Goal: Task Accomplishment & Management: Use online tool/utility

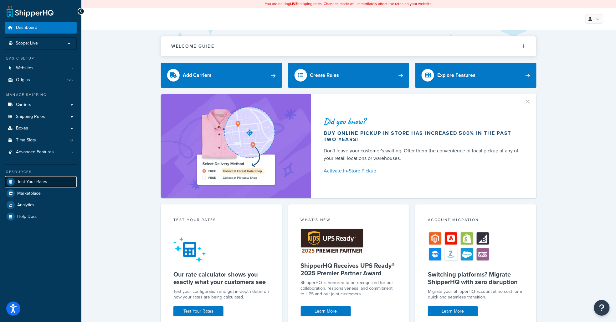
click at [36, 180] on span "Test Your Rates" at bounding box center [32, 181] width 30 height 5
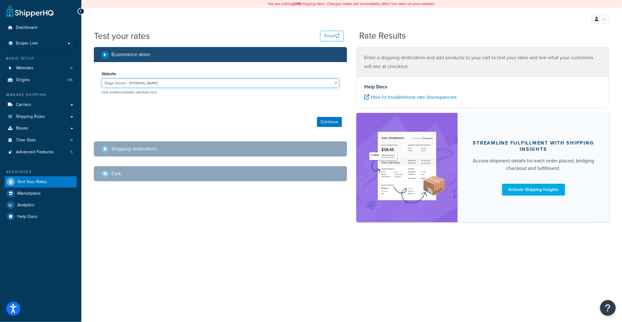
click at [191, 82] on select "Stage Server - [DOMAIN_NAME] [DOMAIN_NAME] - [DOMAIN_NAME] [DOMAIN_NAME] - [DOM…" at bounding box center [221, 82] width 238 height 9
select select "ab63115349b23fc5553e9f060bfb0107"
click at [102, 78] on select "Stage Server - [DOMAIN_NAME] [DOMAIN_NAME] - [DOMAIN_NAME] [DOMAIN_NAME] - [DOM…" at bounding box center [221, 82] width 238 height 9
click at [320, 122] on button "Continue" at bounding box center [329, 122] width 25 height 10
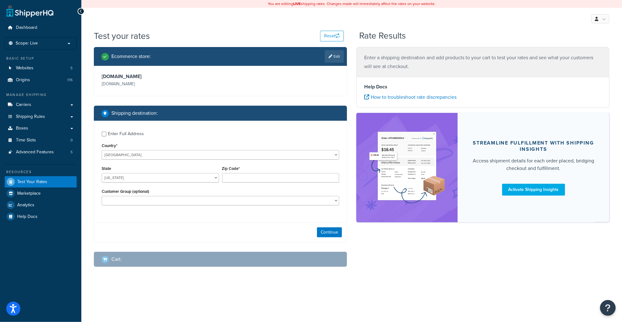
click at [118, 133] on div "Enter Full Address" at bounding box center [126, 133] width 36 height 9
click at [106, 133] on input "Enter Full Address" at bounding box center [104, 134] width 5 height 5
checkbox input "true"
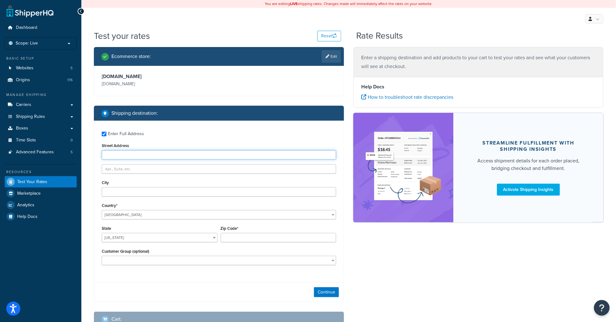
click at [129, 156] on input "Street Address" at bounding box center [219, 154] width 235 height 9
type input "[STREET_ADDRESS][PERSON_NAME]"
type input ","
type input "MOUNT AIRY"
select select "MD"
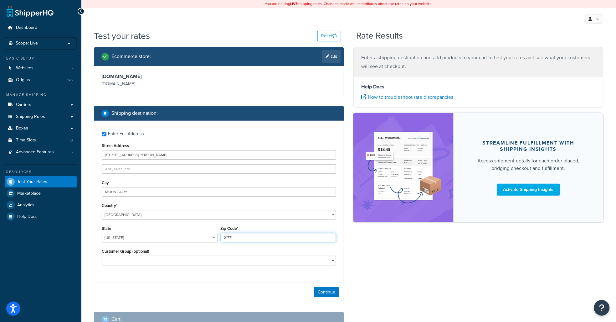
type input "21771"
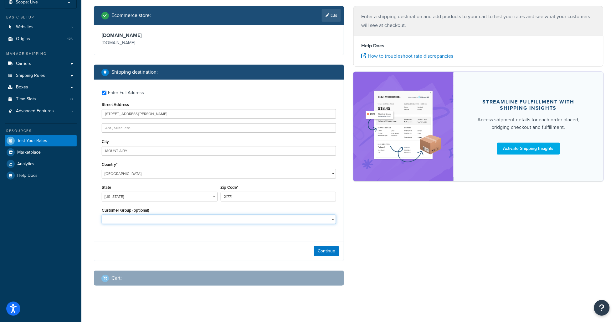
scroll to position [46, 0]
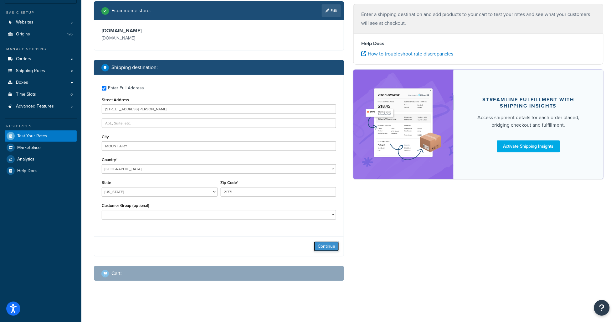
click at [324, 247] on button "Continue" at bounding box center [326, 246] width 25 height 10
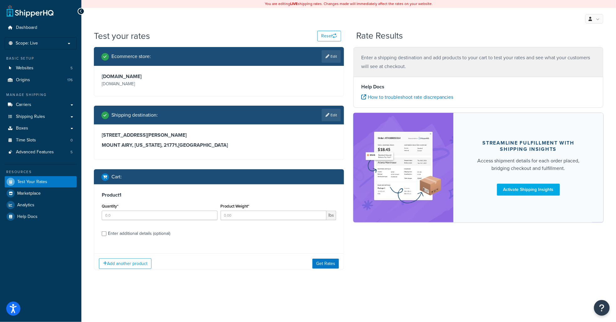
scroll to position [0, 0]
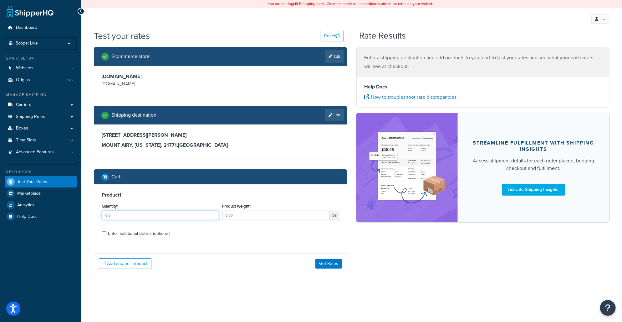
click at [119, 214] on input "Quantity*" at bounding box center [160, 214] width 117 height 9
type input "1"
type input "9.15"
click at [118, 234] on div "Enter additional details (optional)" at bounding box center [139, 233] width 62 height 9
click at [106, 234] on input "Enter additional details (optional)" at bounding box center [104, 233] width 5 height 5
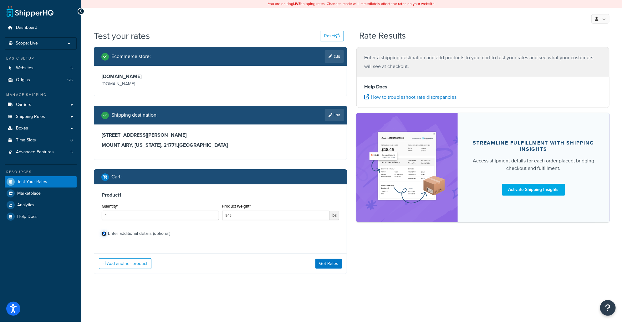
checkbox input "true"
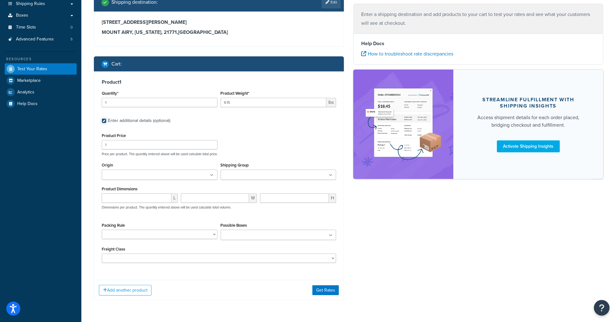
scroll to position [133, 0]
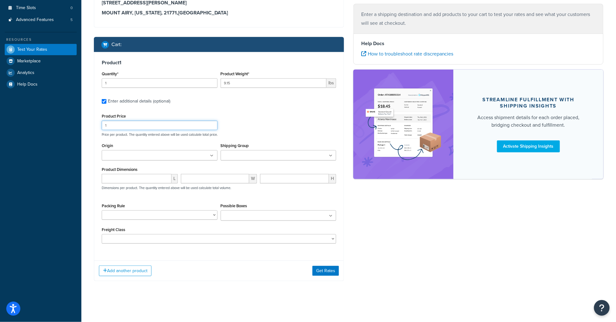
drag, startPoint x: 119, startPoint y: 124, endPoint x: 88, endPoint y: 122, distance: 30.7
click at [88, 122] on div "Test your rates Reset Rate Results Ecommerce store : Edit [DOMAIN_NAME] [DOMAIN…" at bounding box center [348, 102] width 535 height 408
type input "60.48"
type input "ST"
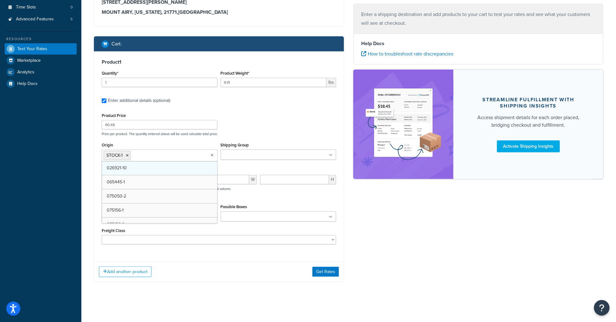
click at [258, 157] on input "Shipping Group" at bounding box center [250, 155] width 55 height 7
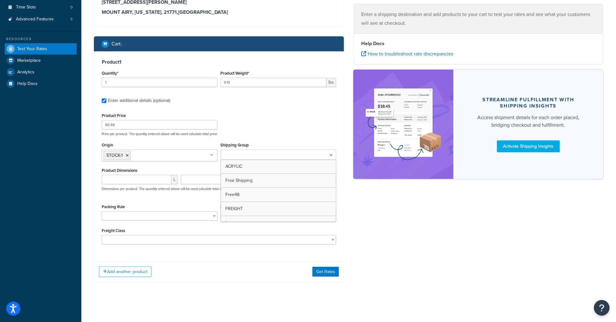
type input "U"
click at [124, 178] on input "number" at bounding box center [137, 179] width 70 height 9
type input "12.25"
type input "8.25"
type input "8"
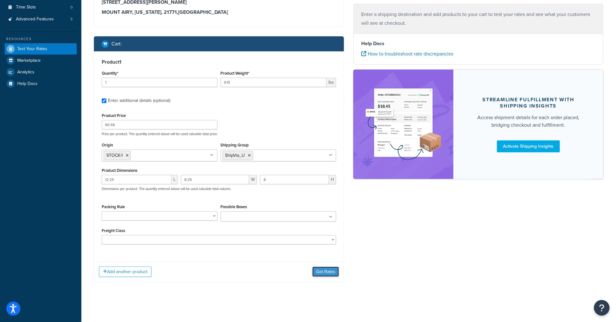
click at [324, 274] on button "Get Rates" at bounding box center [325, 271] width 27 height 10
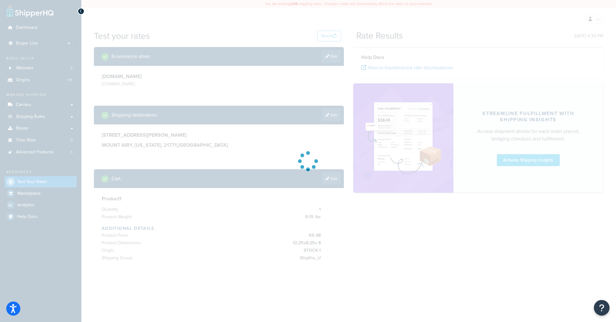
scroll to position [0, 0]
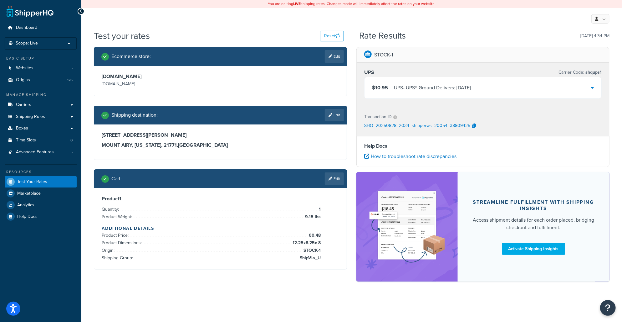
click at [593, 86] on icon at bounding box center [592, 87] width 3 height 5
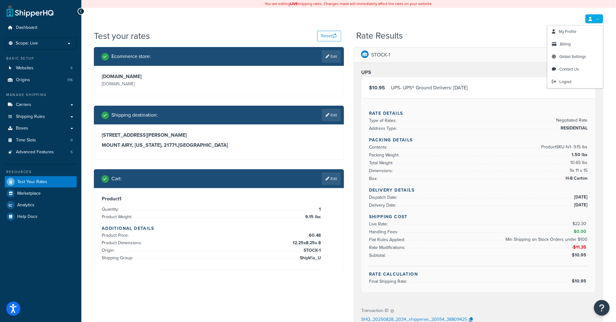
click at [598, 17] on link at bounding box center [595, 18] width 18 height 9
click at [570, 82] on span "Logout" at bounding box center [566, 82] width 12 height 6
